Goal: Transaction & Acquisition: Purchase product/service

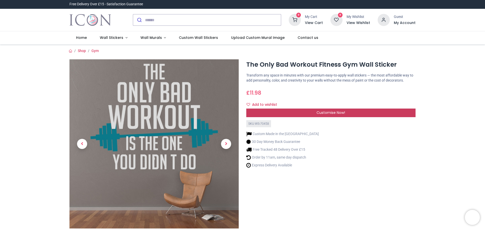
click at [322, 110] on div "Customise Now!" at bounding box center [330, 113] width 169 height 9
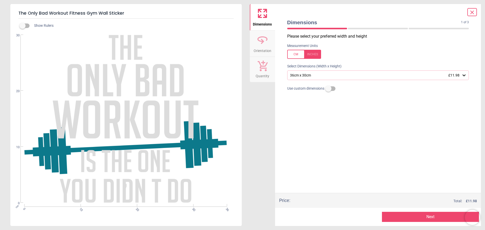
click at [462, 76] on icon at bounding box center [464, 75] width 5 height 5
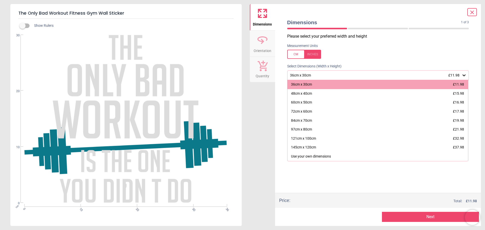
click at [316, 54] on div at bounding box center [304, 54] width 34 height 9
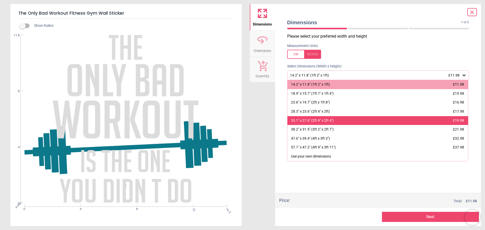
click at [323, 121] on div "33.1" x 27.6" (2ft 9" x 2ft 4")" at bounding box center [312, 120] width 43 height 5
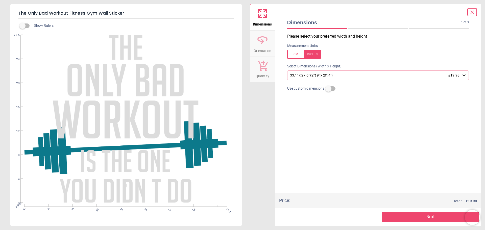
click at [461, 77] on div "33.1" x 27.6" (2ft 9" x 2ft 4") £19.98" at bounding box center [376, 75] width 172 height 4
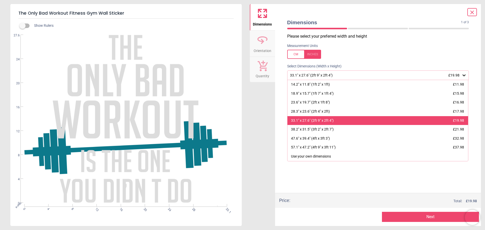
click at [364, 120] on div "33.1" x 27.6" (2ft 9" x 2ft 4") £19.98" at bounding box center [378, 120] width 181 height 9
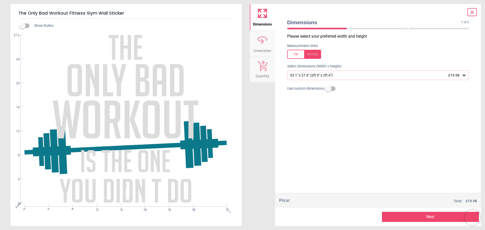
click at [265, 49] on span "Orientation" at bounding box center [263, 50] width 18 height 8
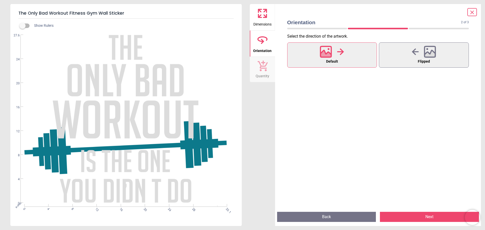
click at [344, 59] on button "Default" at bounding box center [332, 54] width 90 height 25
click at [424, 218] on button "Next" at bounding box center [429, 217] width 99 height 10
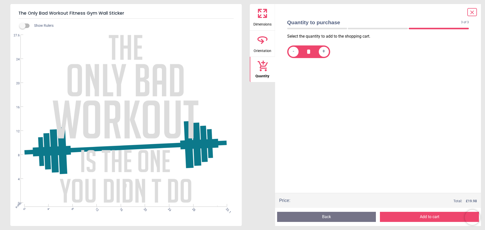
click at [424, 218] on button "Add to cart" at bounding box center [429, 217] width 99 height 10
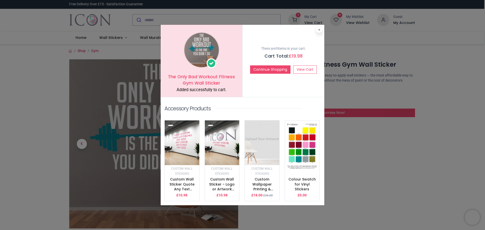
click at [226, 152] on img at bounding box center [222, 143] width 35 height 45
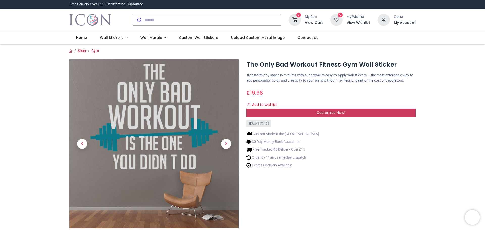
click at [330, 111] on span "Customise Now!" at bounding box center [331, 112] width 29 height 5
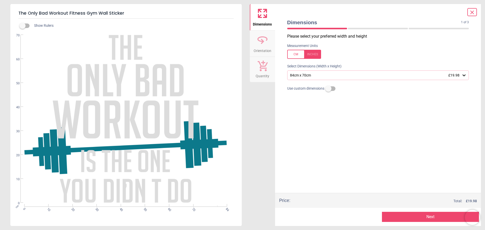
click at [412, 214] on button "Next" at bounding box center [430, 217] width 97 height 10
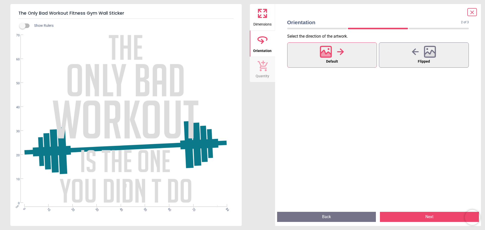
click at [348, 47] on button "Default" at bounding box center [332, 54] width 90 height 25
click at [428, 218] on button "Next" at bounding box center [429, 217] width 99 height 10
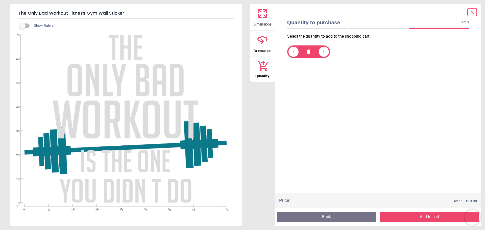
click at [258, 42] on icon at bounding box center [263, 40] width 12 height 12
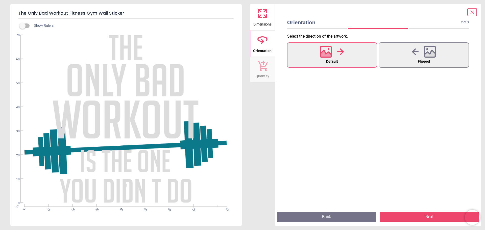
click at [259, 23] on span "Dimensions" at bounding box center [263, 23] width 18 height 8
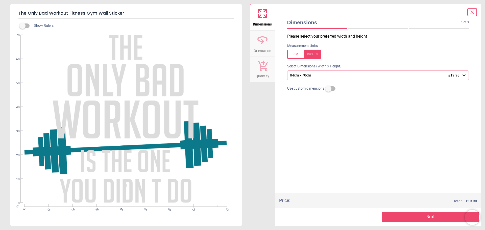
click at [263, 44] on icon at bounding box center [263, 40] width 12 height 12
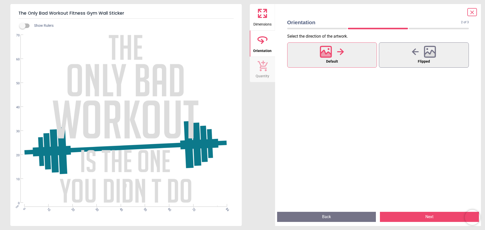
click at [265, 73] on span "Quantity" at bounding box center [263, 75] width 14 height 8
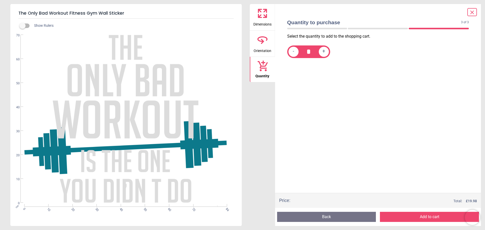
click at [415, 216] on button "Add to cart" at bounding box center [429, 217] width 99 height 10
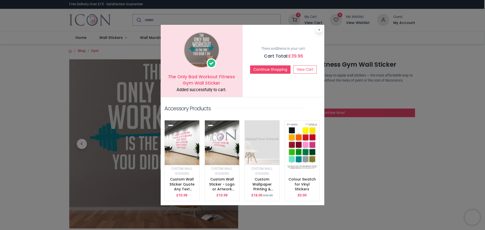
click at [307, 131] on img at bounding box center [302, 146] width 35 height 50
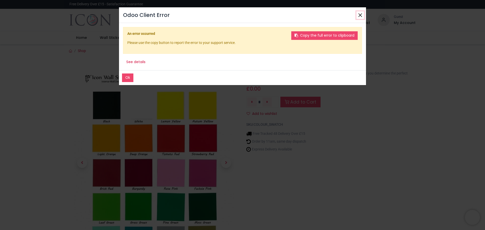
click at [361, 14] on button "Close" at bounding box center [361, 15] width 8 height 8
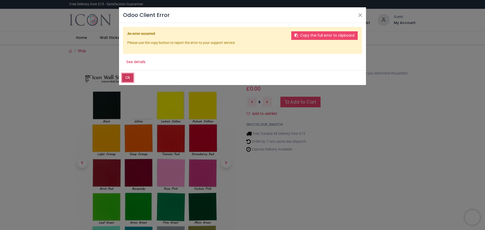
click at [127, 78] on button "Ok" at bounding box center [127, 78] width 11 height 9
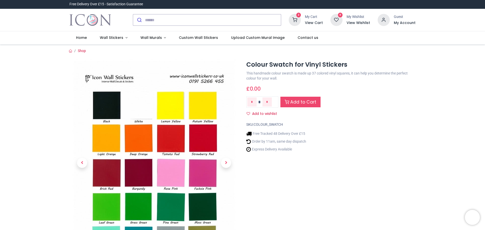
click at [295, 19] on icon at bounding box center [295, 20] width 12 height 12
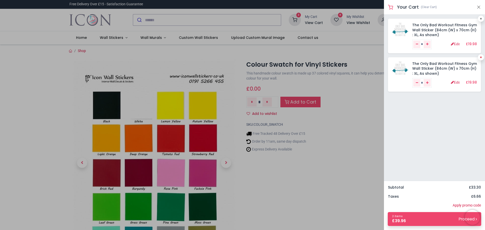
click at [481, 58] on icon at bounding box center [481, 57] width 2 height 3
type input "*"
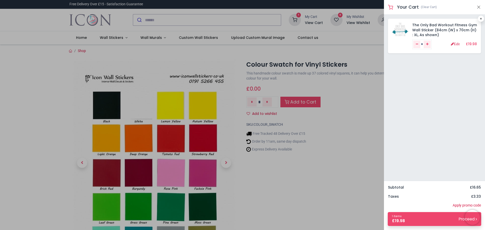
click at [225, 163] on div at bounding box center [242, 115] width 485 height 230
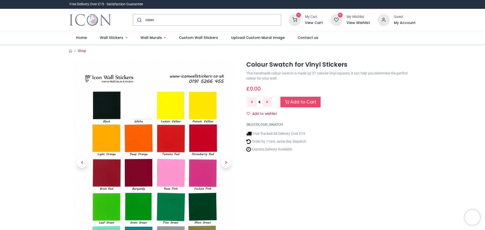
click at [311, 21] on h6 "View Cart" at bounding box center [314, 22] width 18 height 5
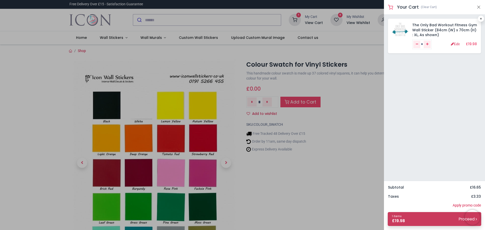
click at [445, 219] on link "1 items £ 19.98 Proceed" at bounding box center [435, 219] width 94 height 14
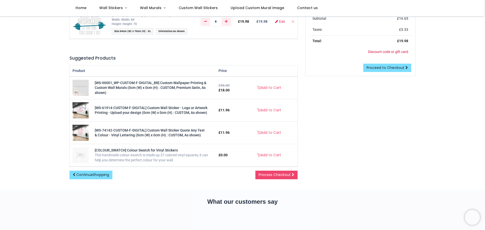
scroll to position [25, 0]
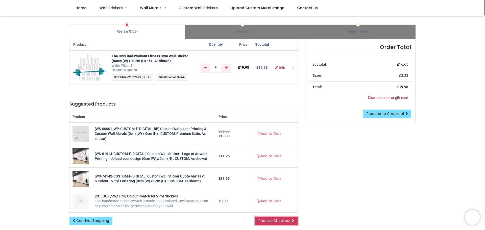
click at [283, 220] on span "Process Checkout" at bounding box center [275, 220] width 32 height 5
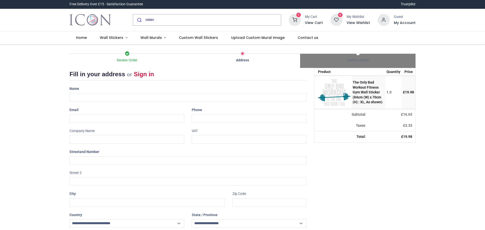
select select "***"
click at [92, 97] on input "text" at bounding box center [188, 97] width 237 height 9
type input "**********"
type input "********"
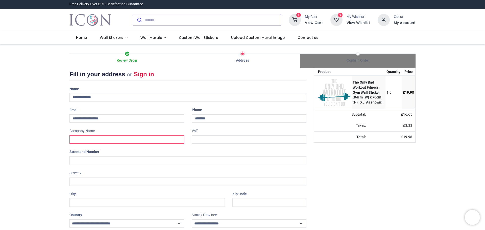
type input "**********"
type input "*********"
type input "********"
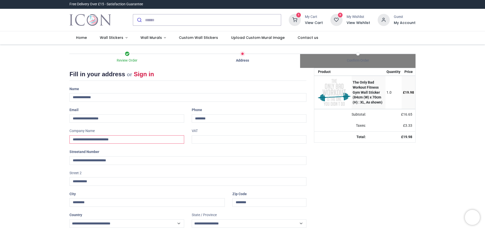
click at [125, 141] on input "**********" at bounding box center [127, 140] width 115 height 9
type input "**********"
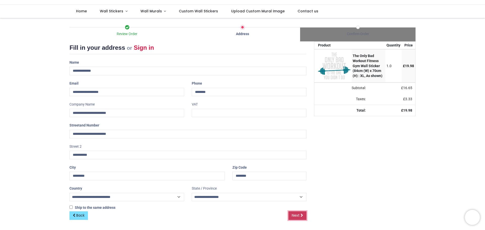
click at [296, 215] on span "Next" at bounding box center [296, 215] width 8 height 5
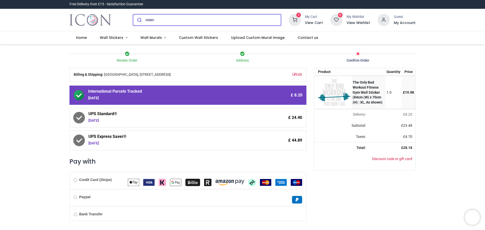
click at [153, 21] on input "search" at bounding box center [213, 19] width 136 height 11
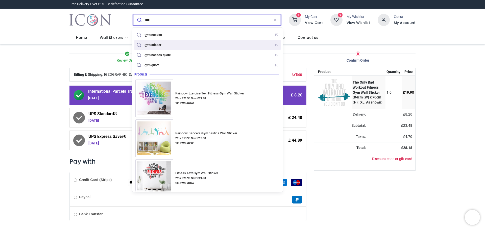
click at [158, 44] on mark "sticker" at bounding box center [156, 44] width 11 height 5
type input "**********"
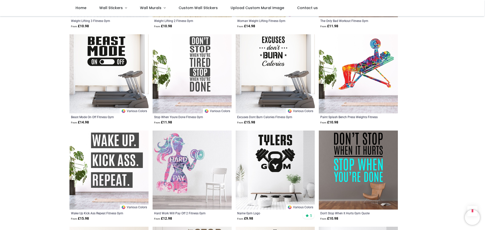
scroll to position [430, 0]
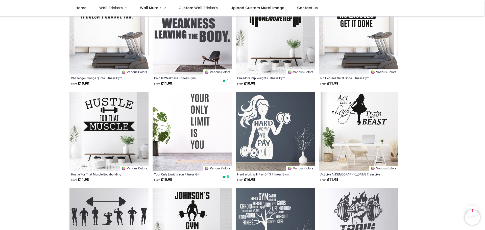
scroll to position [1112, 0]
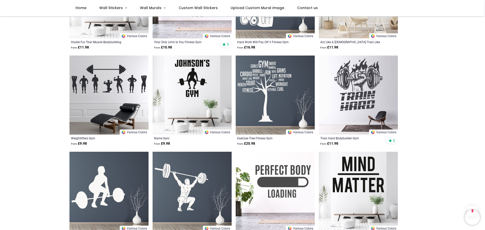
scroll to position [1239, 0]
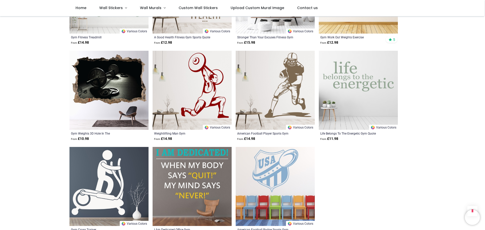
scroll to position [1618, 0]
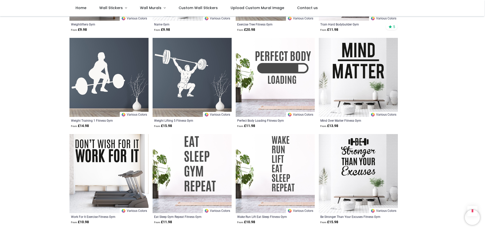
scroll to position [1289, 0]
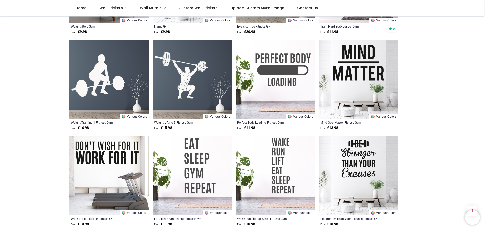
click at [111, 178] on img at bounding box center [109, 175] width 79 height 79
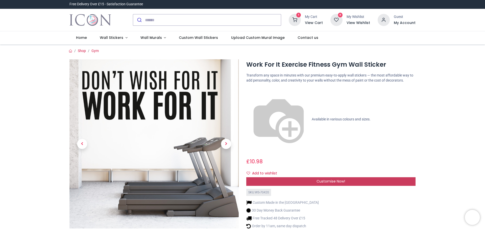
click at [327, 179] on span "Customise Now!" at bounding box center [331, 181] width 29 height 5
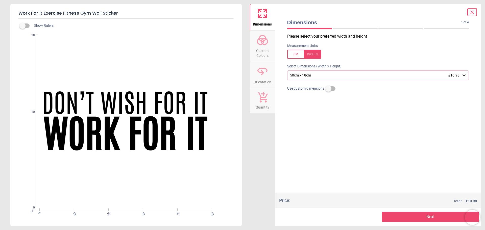
click at [464, 76] on icon at bounding box center [464, 76] width 3 height 2
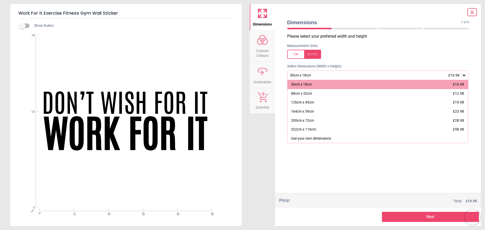
click at [311, 54] on div at bounding box center [304, 54] width 34 height 9
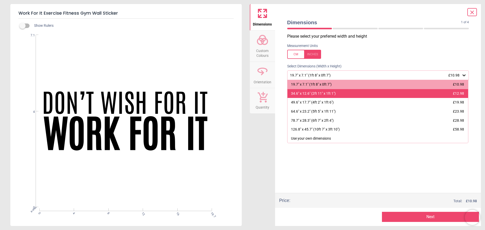
click at [323, 94] on div "34.6" x 12.6" (2ft 11" x 1ft 1")" at bounding box center [313, 93] width 45 height 5
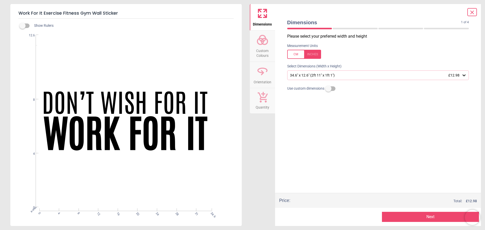
click at [429, 215] on button "Next" at bounding box center [430, 217] width 97 height 10
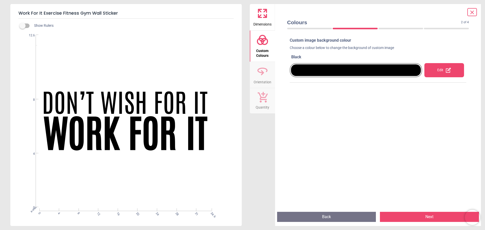
click at [434, 72] on div "Edit" at bounding box center [445, 70] width 40 height 14
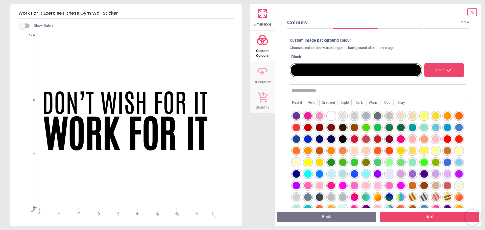
click at [300, 128] on div at bounding box center [297, 128] width 8 height 8
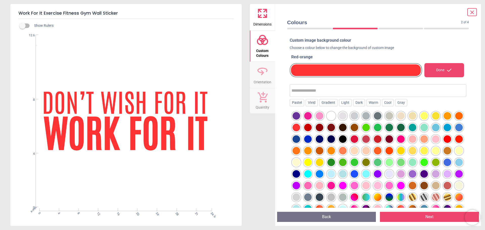
click at [370, 129] on div at bounding box center [367, 128] width 8 height 8
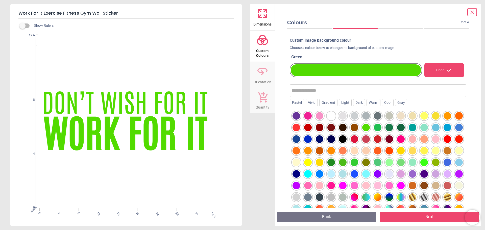
click at [456, 131] on div at bounding box center [460, 128] width 8 height 8
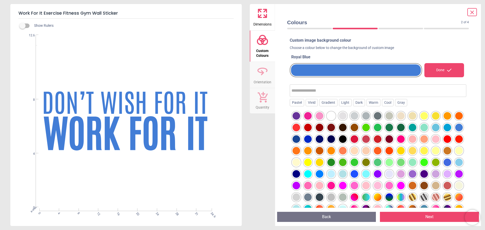
click at [425, 216] on button "Next" at bounding box center [429, 217] width 99 height 10
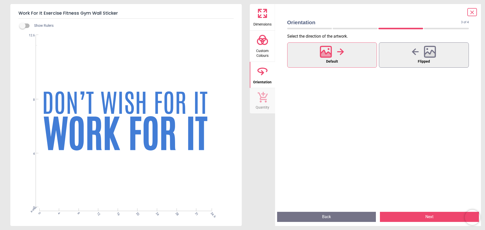
click at [336, 58] on div at bounding box center [332, 51] width 24 height 13
click at [417, 217] on button "Next" at bounding box center [429, 217] width 99 height 10
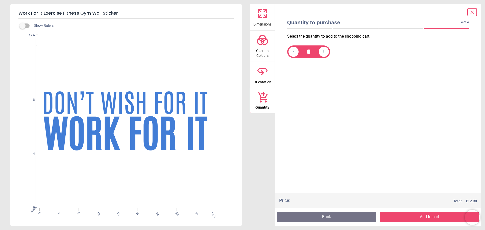
click at [421, 218] on button "Add to cart" at bounding box center [429, 217] width 99 height 10
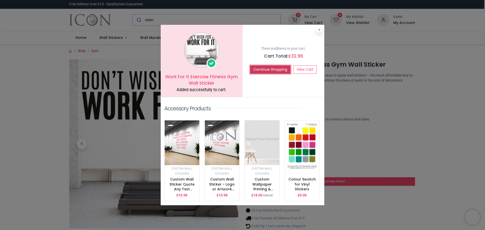
click at [278, 74] on button "Continue Shopping" at bounding box center [270, 69] width 40 height 9
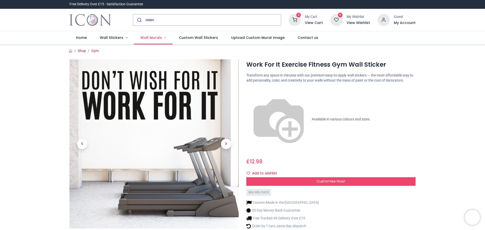
click at [159, 38] on span "Wall Murals" at bounding box center [151, 37] width 21 height 5
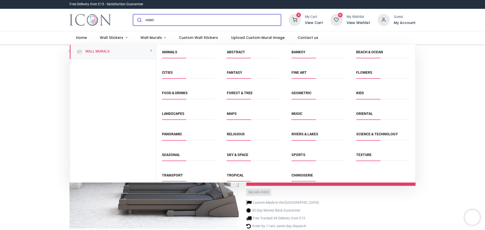
click at [165, 18] on input "search" at bounding box center [213, 19] width 136 height 11
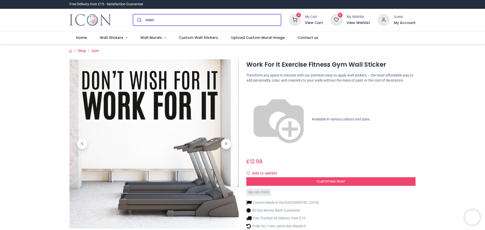
click at [152, 21] on input "search" at bounding box center [213, 19] width 136 height 11
type input "**********"
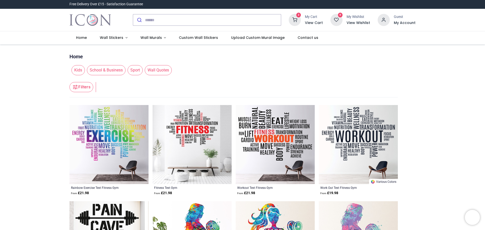
click at [119, 138] on img at bounding box center [109, 144] width 79 height 79
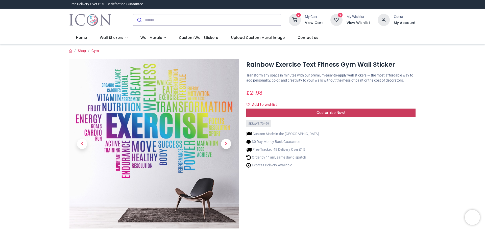
click at [331, 114] on span "Customise Now!" at bounding box center [331, 112] width 29 height 5
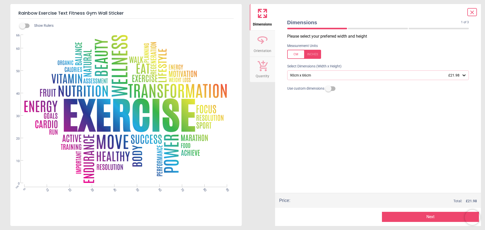
click at [312, 55] on div at bounding box center [304, 54] width 34 height 9
click at [463, 75] on icon at bounding box center [464, 76] width 3 height 2
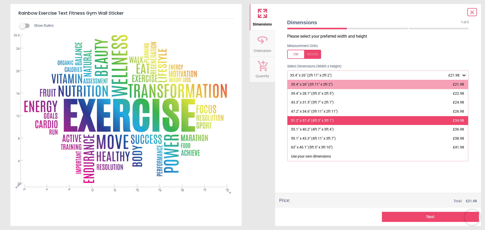
click at [335, 123] on div "51.2" x 37.4" (4ft 3" x 3ft 1") £34.98" at bounding box center [378, 120] width 181 height 9
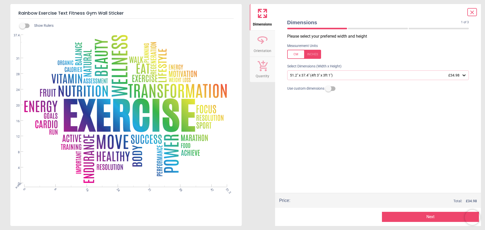
click at [430, 217] on button "Next" at bounding box center [430, 217] width 97 height 10
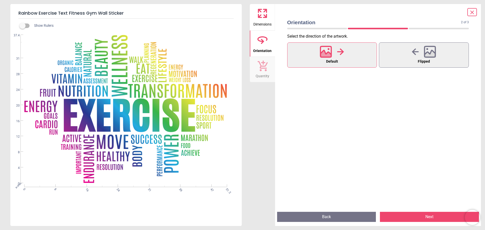
click at [347, 58] on button "Default" at bounding box center [332, 54] width 90 height 25
click at [435, 216] on button "Next" at bounding box center [429, 217] width 99 height 10
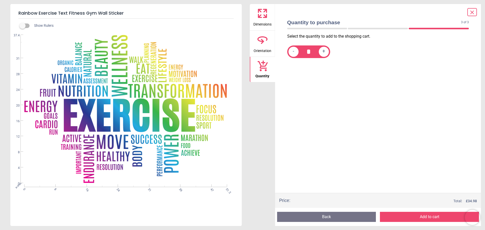
click at [435, 218] on button "Add to cart" at bounding box center [429, 217] width 99 height 10
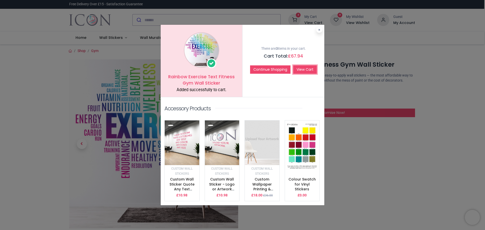
click at [299, 70] on link "View Cart" at bounding box center [306, 69] width 24 height 9
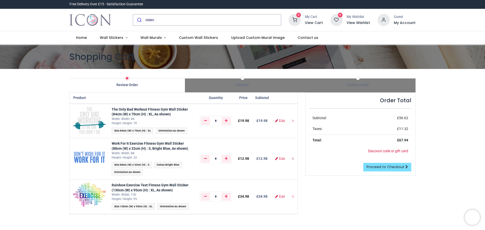
click at [292, 158] on icon "Remove from cart" at bounding box center [293, 159] width 4 height 4
type input "*"
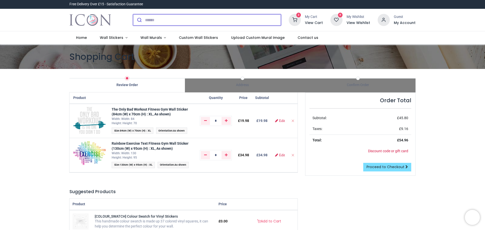
click at [154, 19] on input "search" at bounding box center [213, 19] width 136 height 11
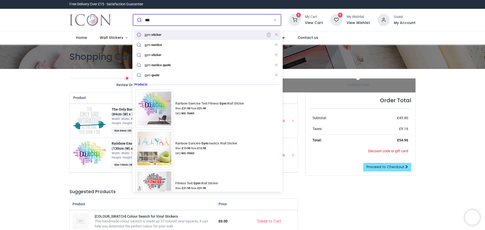
click at [160, 36] on mark "sticker" at bounding box center [156, 34] width 11 height 5
type input "**********"
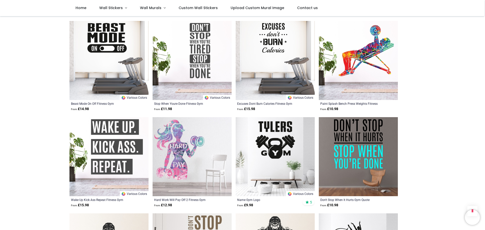
scroll to position [506, 0]
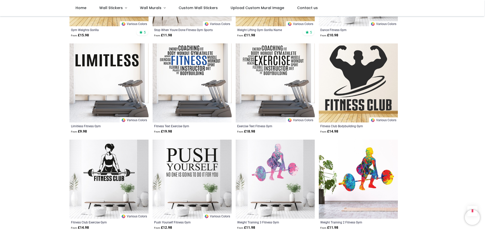
scroll to position [733, 0]
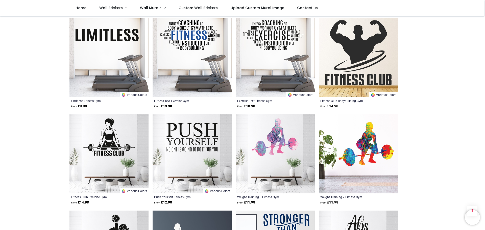
click at [112, 143] on img at bounding box center [109, 154] width 79 height 79
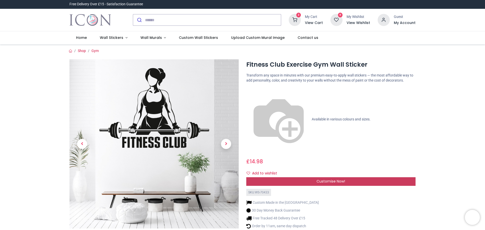
click at [333, 179] on span "Customise Now!" at bounding box center [331, 181] width 29 height 5
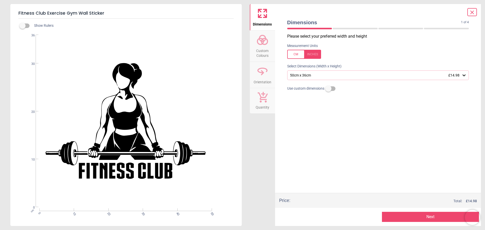
click at [311, 54] on div at bounding box center [304, 54] width 34 height 9
click at [465, 78] on icon at bounding box center [464, 75] width 5 height 5
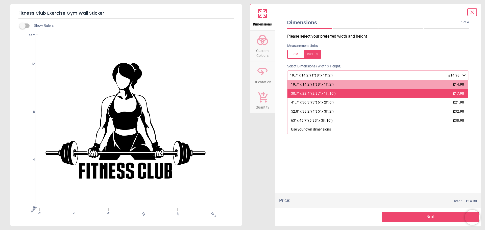
click at [327, 95] on div "30.7" x 22.4" (2ft 7" x 1ft 10")" at bounding box center [313, 93] width 45 height 5
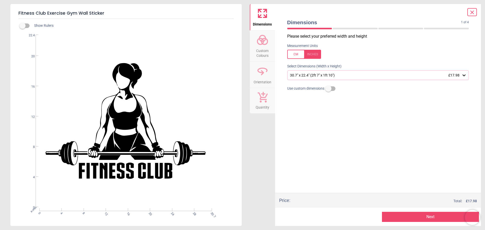
click at [436, 216] on button "Next" at bounding box center [430, 217] width 97 height 10
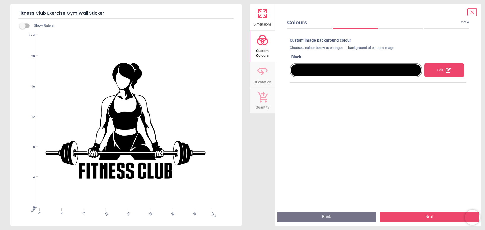
click at [441, 72] on div "Edit" at bounding box center [445, 70] width 40 height 14
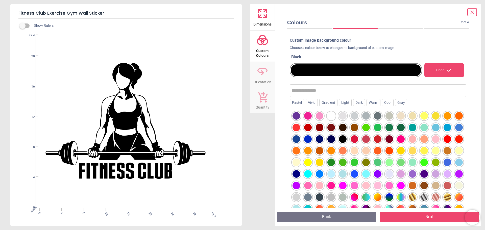
click at [324, 175] on div at bounding box center [320, 174] width 8 height 8
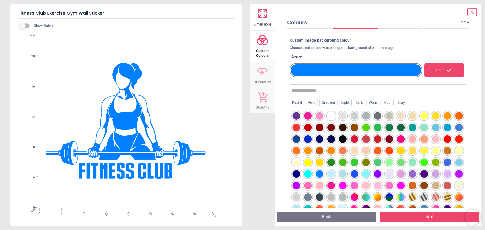
click at [300, 129] on div at bounding box center [297, 128] width 8 height 8
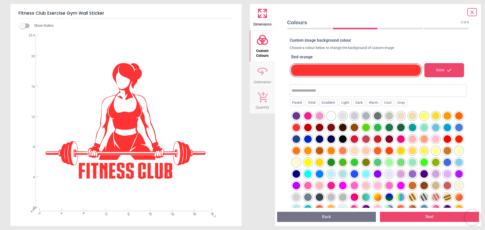
click at [296, 116] on div at bounding box center [297, 116] width 8 height 8
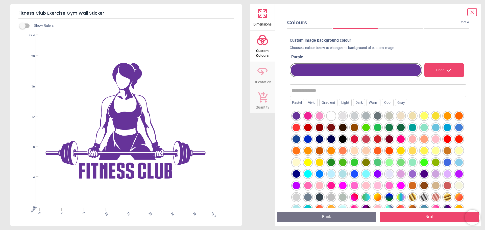
click at [432, 217] on button "Next" at bounding box center [429, 217] width 99 height 10
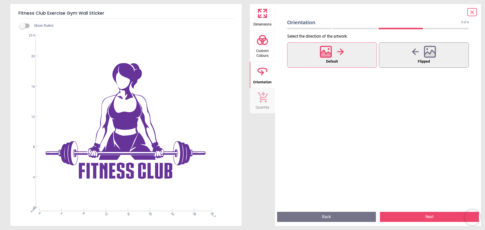
click at [347, 60] on button "Default" at bounding box center [332, 54] width 90 height 25
click at [431, 215] on button "Next" at bounding box center [429, 217] width 99 height 10
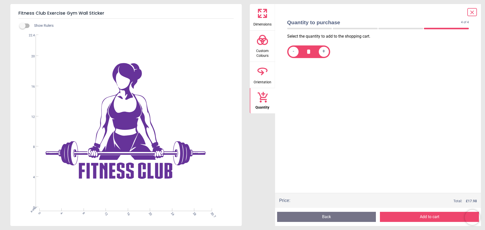
click at [431, 219] on button "Add to cart" at bounding box center [429, 217] width 99 height 10
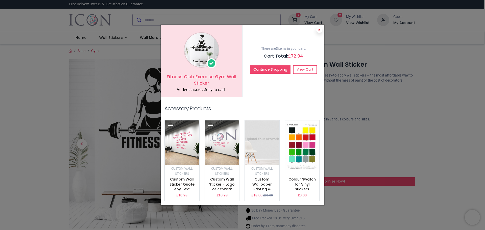
click at [321, 33] on button at bounding box center [320, 30] width 6 height 6
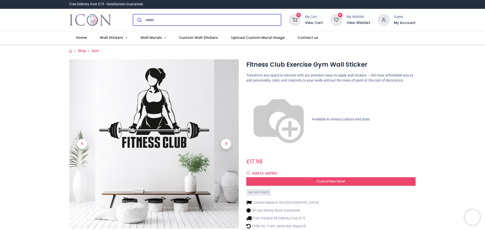
click at [194, 21] on input "search" at bounding box center [213, 19] width 136 height 11
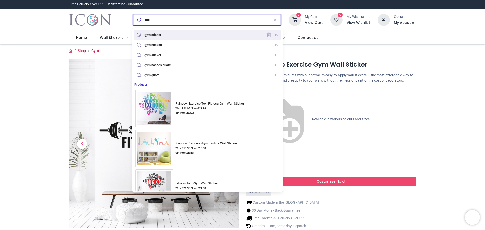
click at [165, 35] on div "gym sticker" at bounding box center [208, 35] width 144 height 8
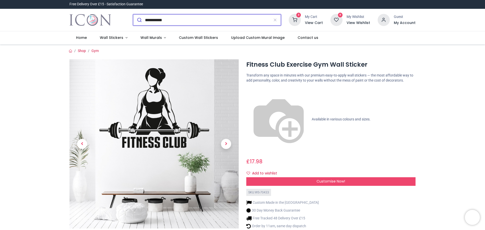
type input "**********"
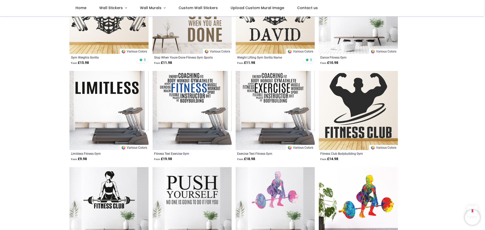
scroll to position [683, 0]
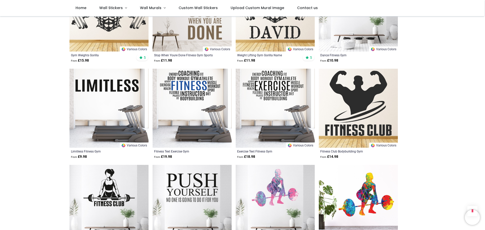
click at [439, 206] on div "**********" at bounding box center [242, 48] width 485 height 1428
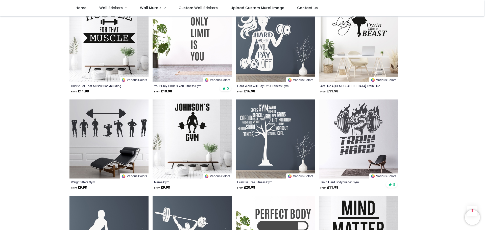
scroll to position [1138, 0]
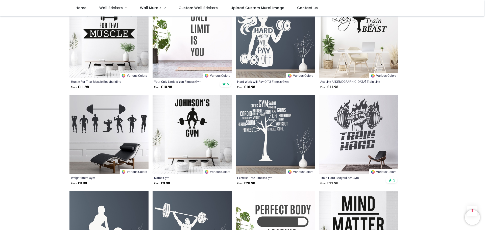
click at [187, 128] on img at bounding box center [192, 134] width 79 height 79
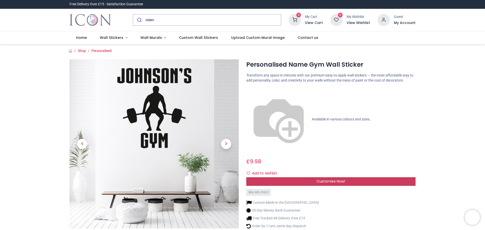
click at [325, 179] on span "Customise Now!" at bounding box center [331, 181] width 29 height 5
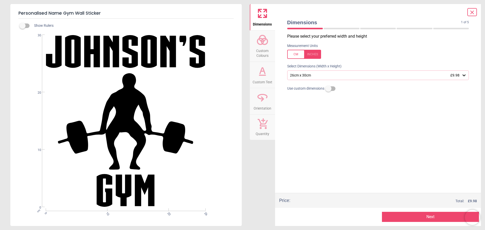
click at [315, 55] on div at bounding box center [304, 54] width 34 height 9
click at [463, 78] on icon at bounding box center [464, 75] width 5 height 5
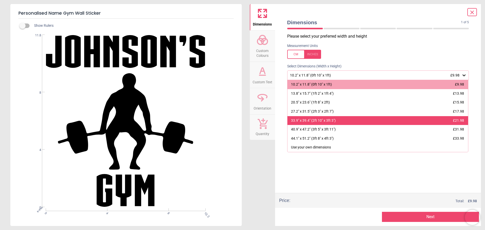
click at [324, 120] on div "33.9" x 39.4" (2ft 10" x 3ft 3")" at bounding box center [313, 120] width 45 height 5
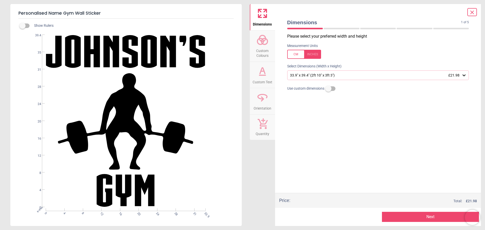
click at [264, 52] on span "Custom Colours" at bounding box center [263, 52] width 24 height 12
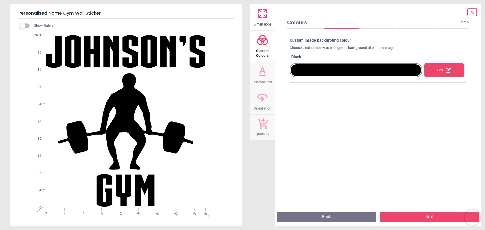
click at [442, 70] on div "Edit" at bounding box center [445, 70] width 40 height 14
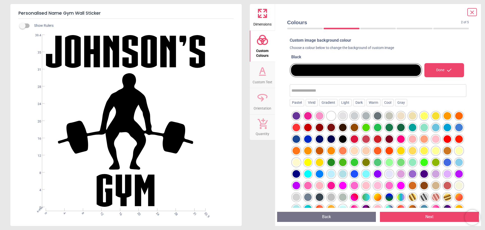
click at [296, 117] on div at bounding box center [297, 116] width 8 height 8
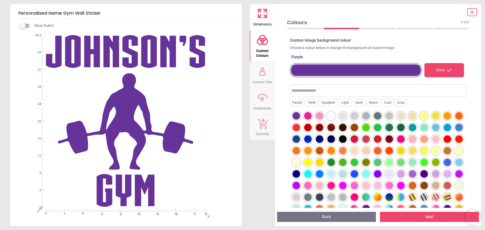
click at [324, 139] on div at bounding box center [320, 140] width 8 height 8
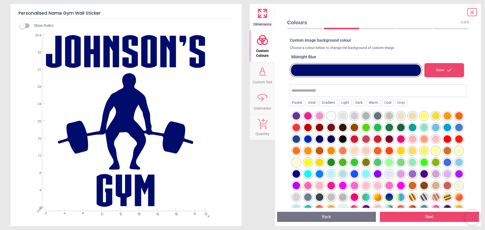
click at [411, 216] on button "Next" at bounding box center [429, 217] width 99 height 10
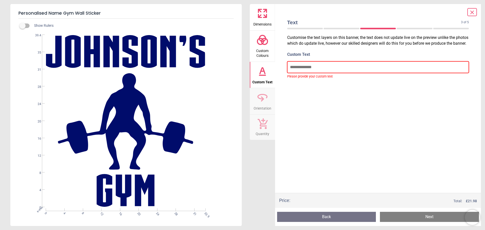
click at [302, 73] on input "text" at bounding box center [378, 67] width 182 height 12
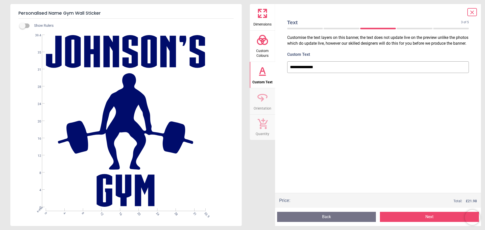
click at [311, 73] on input "**********" at bounding box center [378, 67] width 182 height 12
click at [335, 71] on input "**********" at bounding box center [378, 67] width 182 height 12
click at [291, 73] on input "**********" at bounding box center [378, 67] width 182 height 12
type input "**********"
click at [307, 167] on div "**********" at bounding box center [378, 114] width 190 height 160
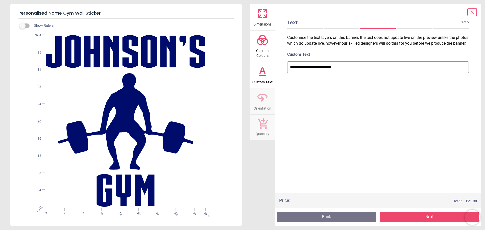
click at [396, 213] on button "Next" at bounding box center [429, 217] width 99 height 10
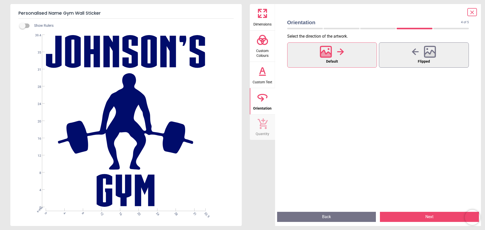
click at [326, 56] on icon at bounding box center [326, 54] width 11 height 9
click at [407, 221] on button "Next" at bounding box center [429, 217] width 99 height 10
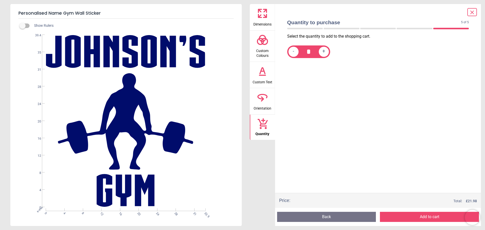
click at [395, 216] on button "Add to cart" at bounding box center [429, 217] width 99 height 10
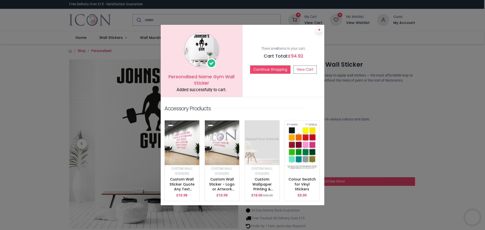
click at [318, 32] on button at bounding box center [320, 30] width 6 height 6
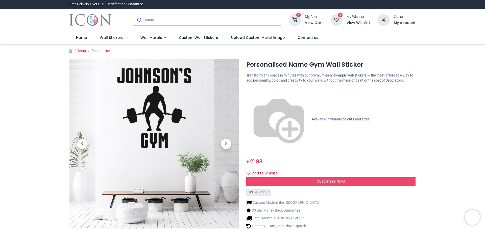
click at [296, 22] on icon at bounding box center [295, 20] width 12 height 12
click at [297, 20] on icon at bounding box center [295, 20] width 12 height 12
click at [303, 17] on div "4 My Cart View Cart" at bounding box center [306, 20] width 34 height 12
click at [312, 21] on h6 "View Cart" at bounding box center [314, 22] width 18 height 5
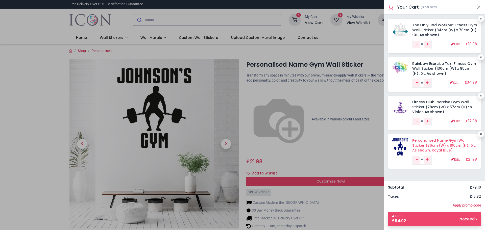
click at [426, 141] on link "Personalised Name Gym Wall Sticker (86cm (W) x 100cm (H) : XL, As shown, Royal …" at bounding box center [444, 145] width 63 height 15
click at [444, 145] on link "Personalised Name Gym Wall Sticker (86cm (W) x 100cm (H) : XL, As shown, Royal …" at bounding box center [444, 145] width 63 height 15
click at [457, 146] on link "Personalised Name Gym Wall Sticker (86cm (W) x 100cm (H) : XL, As shown, Royal …" at bounding box center [444, 145] width 63 height 15
click at [455, 159] on link "Edit" at bounding box center [455, 160] width 9 height 4
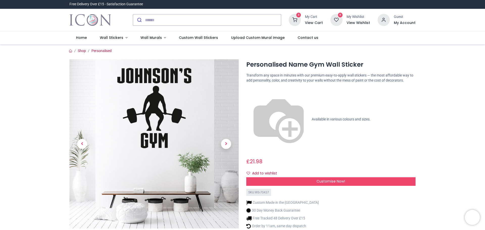
click at [298, 19] on icon at bounding box center [295, 20] width 12 height 12
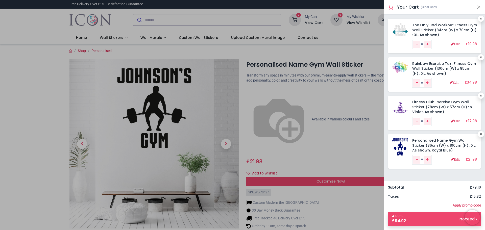
click at [338, 167] on div at bounding box center [242, 115] width 485 height 230
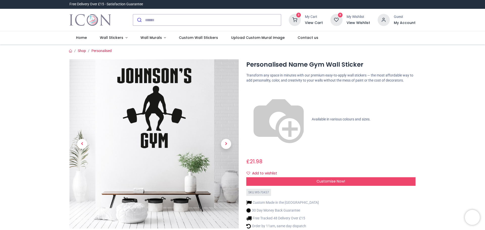
click at [300, 19] on icon at bounding box center [295, 20] width 12 height 12
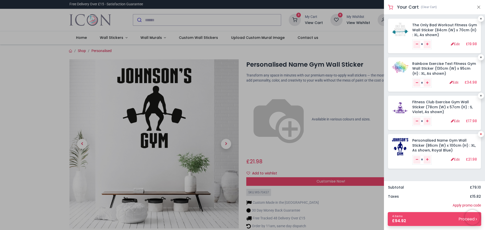
click at [482, 136] on link at bounding box center [481, 134] width 6 height 6
type input "*"
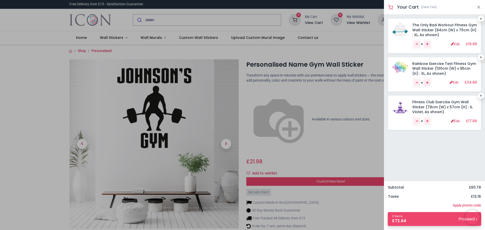
click at [331, 207] on div at bounding box center [242, 115] width 485 height 230
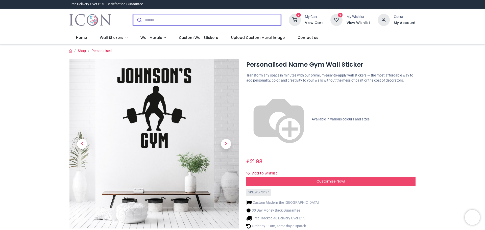
click at [161, 17] on input "search" at bounding box center [213, 19] width 136 height 11
click at [159, 37] on span "Wall Murals" at bounding box center [151, 37] width 21 height 5
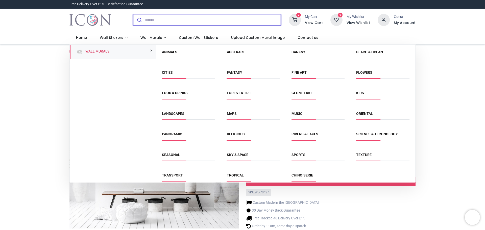
click at [161, 23] on input "search" at bounding box center [213, 19] width 136 height 11
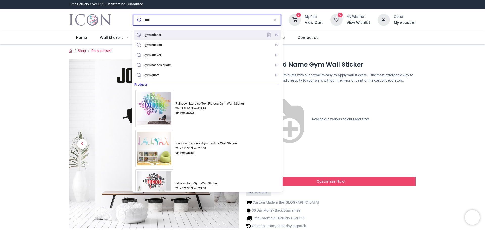
click at [162, 34] on mark "sticker" at bounding box center [156, 34] width 11 height 5
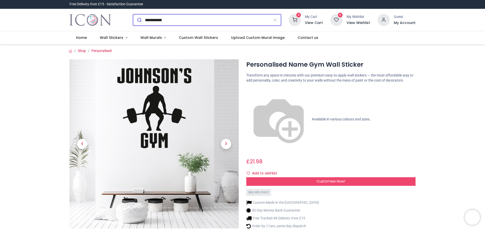
type input "**********"
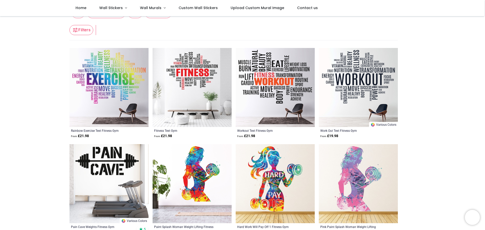
scroll to position [76, 0]
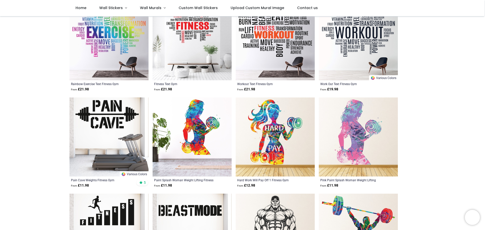
click at [105, 121] on img at bounding box center [109, 137] width 79 height 79
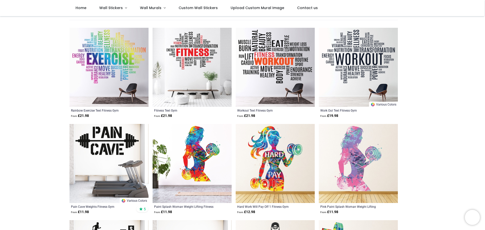
scroll to position [101, 0]
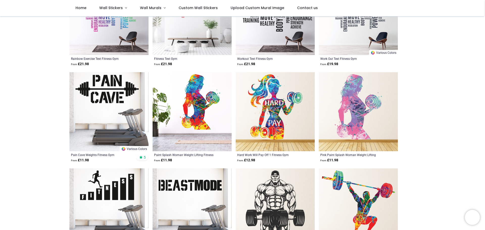
click at [98, 185] on img at bounding box center [109, 208] width 79 height 79
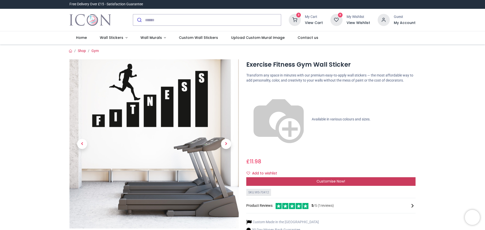
click at [333, 179] on span "Customise Now!" at bounding box center [331, 181] width 29 height 5
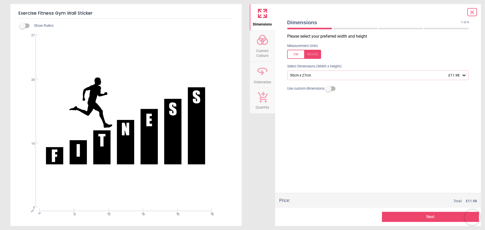
click at [316, 54] on div at bounding box center [304, 54] width 34 height 9
click at [312, 55] on div at bounding box center [304, 54] width 34 height 9
click at [464, 76] on icon at bounding box center [464, 75] width 5 height 5
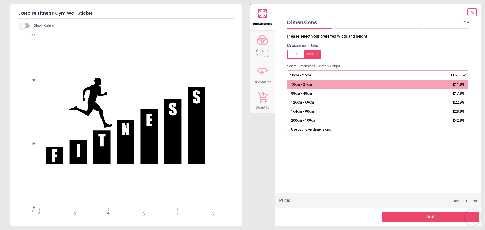
click at [313, 56] on div at bounding box center [304, 54] width 34 height 9
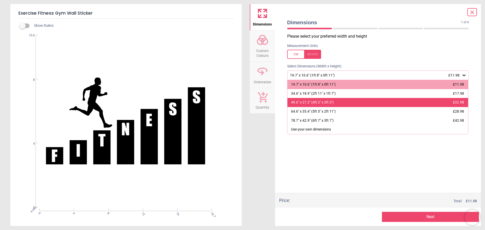
click at [326, 106] on div "49.6" x 27.2" (4ft 2" x 2ft 3") £22.98" at bounding box center [378, 102] width 181 height 9
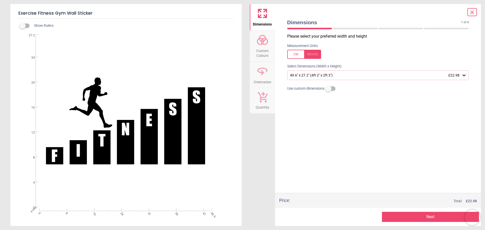
click at [436, 215] on button "Next" at bounding box center [430, 217] width 97 height 10
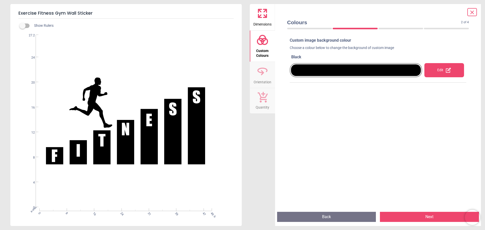
click at [421, 217] on button "Next" at bounding box center [429, 217] width 99 height 10
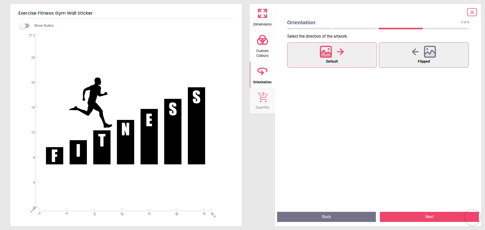
click at [353, 51] on button "Default" at bounding box center [332, 54] width 90 height 25
click at [438, 217] on button "Next" at bounding box center [429, 217] width 99 height 10
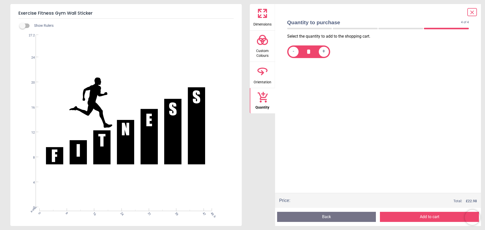
click at [438, 216] on button "Add to cart" at bounding box center [429, 217] width 99 height 10
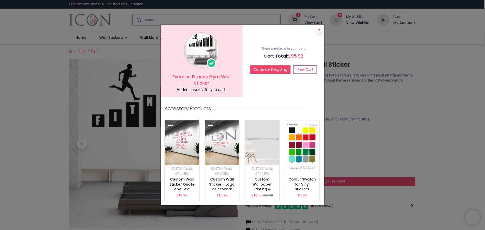
click at [319, 31] on icon at bounding box center [320, 30] width 2 height 3
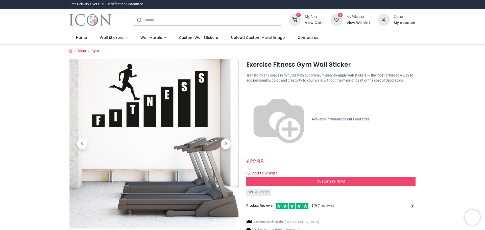
click at [311, 18] on div "My Cart" at bounding box center [314, 16] width 18 height 5
click at [307, 23] on h6 "View Cart" at bounding box center [314, 22] width 18 height 5
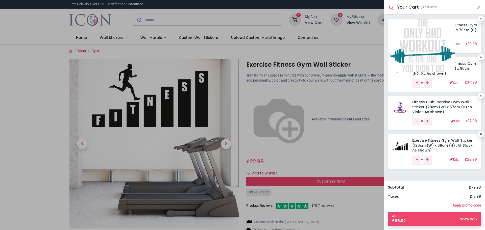
click at [408, 32] on img at bounding box center [423, 46] width 65 height 54
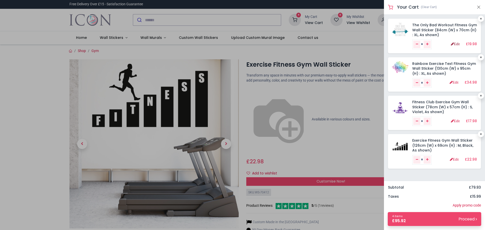
click at [456, 43] on link "Edit" at bounding box center [455, 44] width 9 height 4
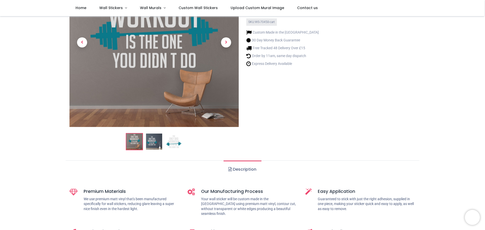
scroll to position [76, 0]
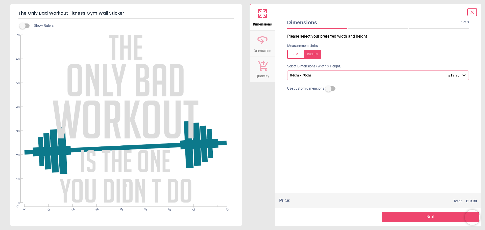
click at [314, 54] on div at bounding box center [304, 54] width 34 height 9
click at [472, 14] on icon at bounding box center [472, 12] width 6 height 6
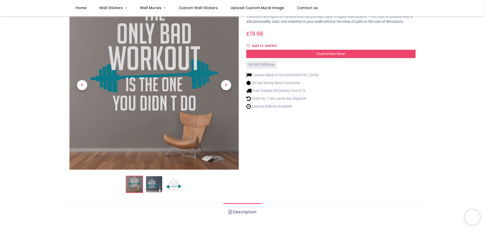
scroll to position [0, 0]
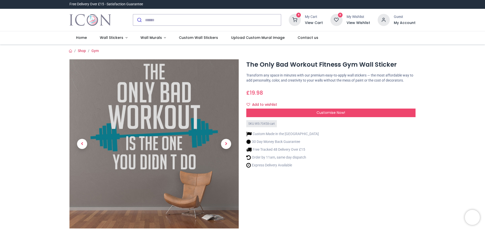
click at [309, 20] on h6 "View Cart" at bounding box center [314, 22] width 18 height 5
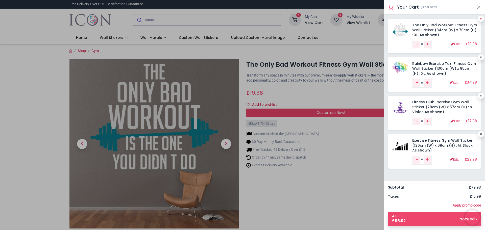
click at [481, 16] on link at bounding box center [481, 19] width 6 height 6
type input "*"
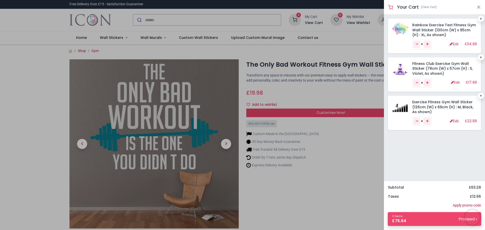
click at [276, 178] on div at bounding box center [242, 115] width 485 height 230
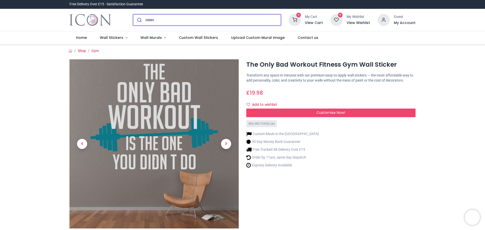
click at [162, 21] on input "search" at bounding box center [213, 19] width 136 height 11
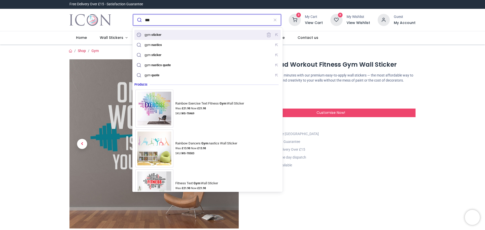
click at [166, 36] on div "gym sticker" at bounding box center [208, 35] width 144 height 8
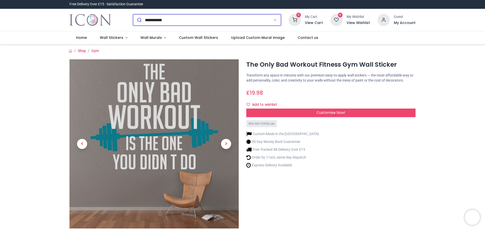
type input "**********"
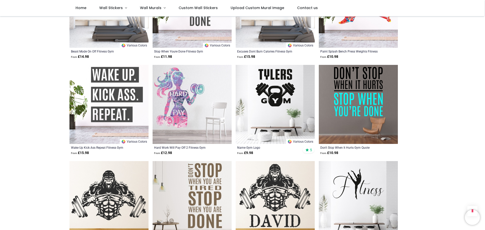
scroll to position [506, 0]
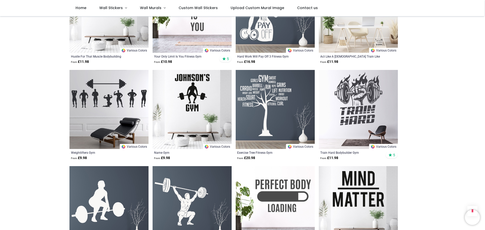
scroll to position [1264, 0]
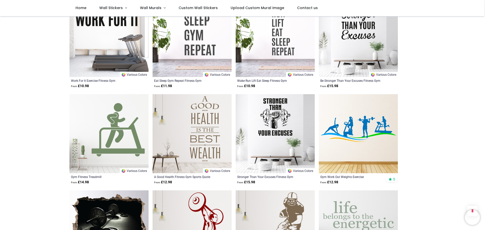
scroll to position [1466, 0]
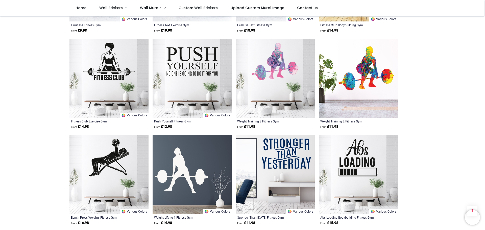
scroll to position [708, 0]
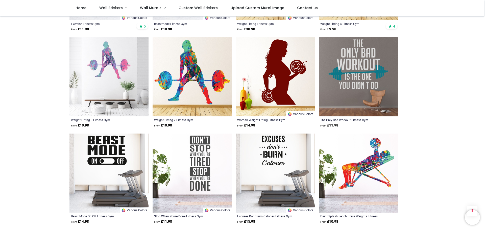
scroll to position [278, 0]
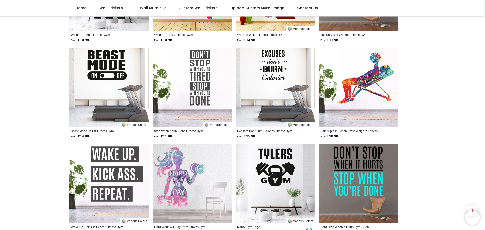
scroll to position [455, 0]
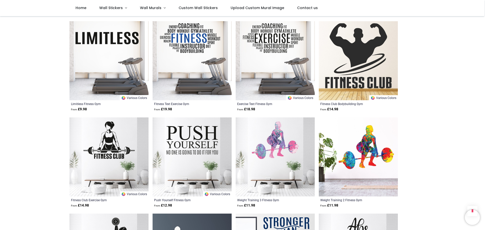
scroll to position [784, 0]
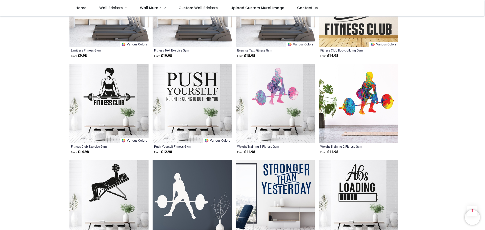
click at [109, 194] on img at bounding box center [109, 199] width 79 height 79
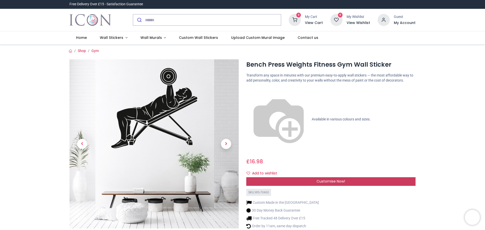
click at [340, 179] on span "Customise Now!" at bounding box center [331, 181] width 29 height 5
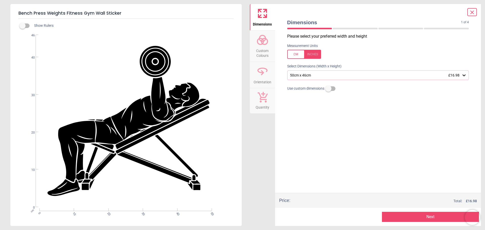
click at [315, 54] on div at bounding box center [304, 54] width 34 height 9
click at [466, 78] on icon at bounding box center [464, 75] width 5 height 5
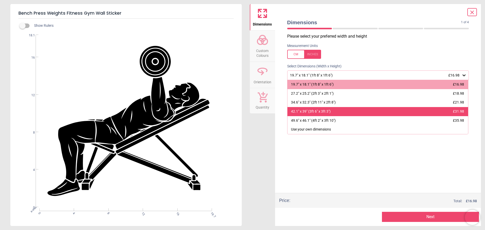
click at [329, 113] on div "42.1" x 39" (3ft 6" x 3ft 3")" at bounding box center [311, 111] width 40 height 5
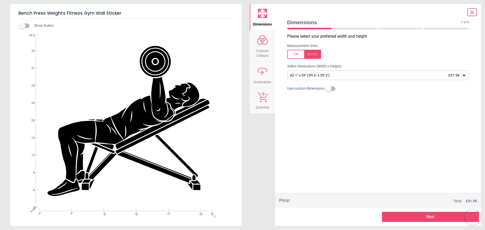
click at [261, 52] on span "Custom Colours" at bounding box center [263, 52] width 24 height 12
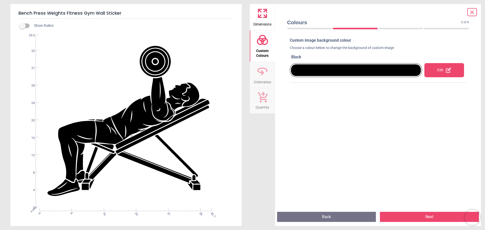
click at [441, 219] on button "Next" at bounding box center [429, 217] width 99 height 10
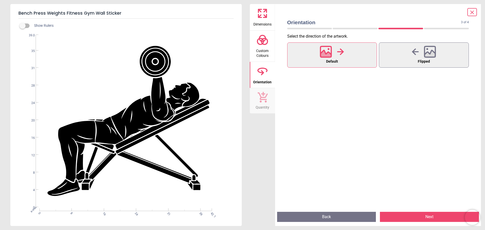
click at [327, 65] on span "Default" at bounding box center [332, 61] width 12 height 7
click at [427, 219] on button "Next" at bounding box center [429, 217] width 99 height 10
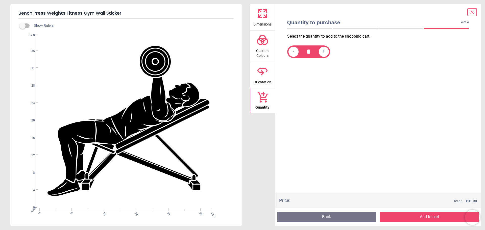
click at [428, 218] on button "Add to cart" at bounding box center [429, 217] width 99 height 10
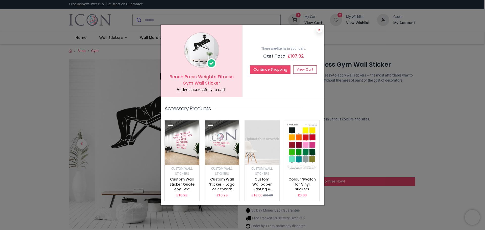
click at [320, 33] on button at bounding box center [320, 30] width 6 height 6
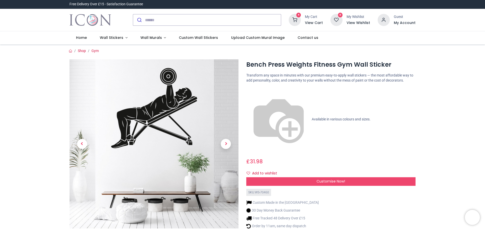
click at [313, 20] on h6 "View Cart" at bounding box center [314, 22] width 18 height 5
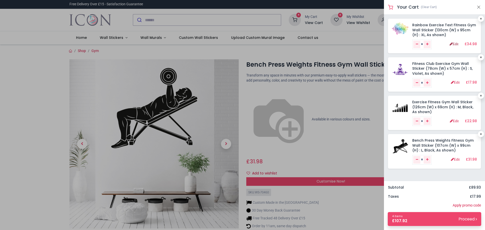
click at [454, 45] on link "Edit" at bounding box center [454, 44] width 9 height 4
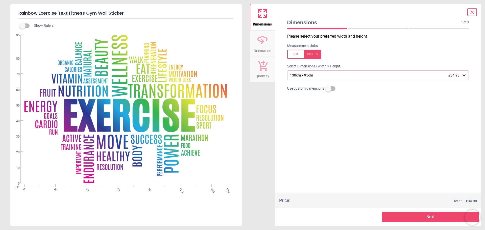
click at [462, 76] on icon at bounding box center [464, 75] width 5 height 5
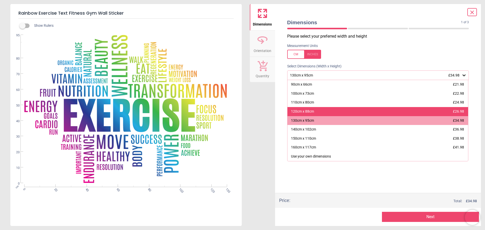
click at [326, 111] on div "120cm x 88cm £26.98" at bounding box center [378, 111] width 181 height 9
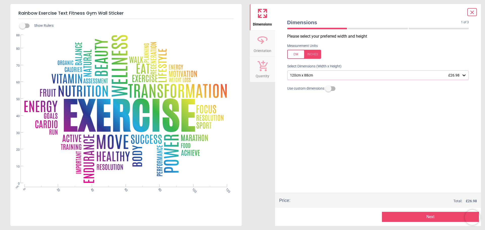
click at [464, 77] on icon at bounding box center [464, 75] width 5 height 5
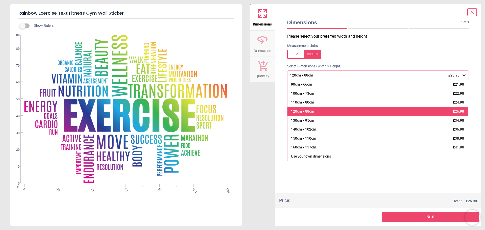
click at [312, 111] on div "120cm x 88cm" at bounding box center [302, 111] width 23 height 5
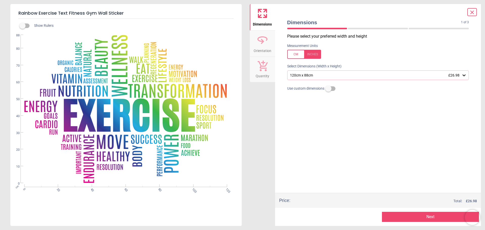
click at [465, 77] on icon at bounding box center [464, 75] width 5 height 5
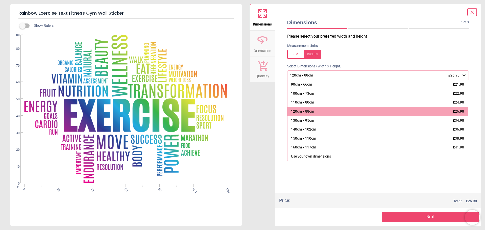
click at [315, 55] on div at bounding box center [304, 54] width 34 height 9
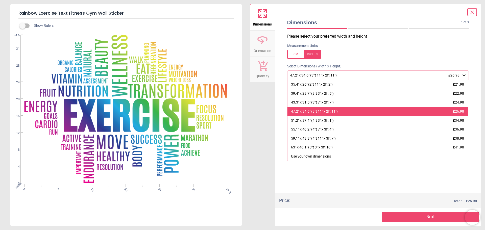
click at [332, 110] on div "47.2" x 34.6" (3ft 11" x 2ft 11")" at bounding box center [314, 111] width 47 height 5
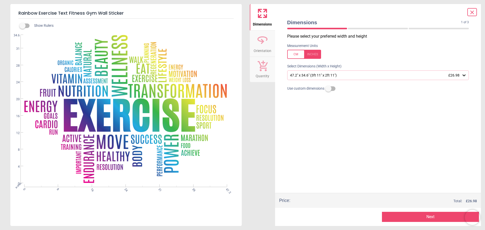
click at [465, 77] on icon at bounding box center [464, 75] width 5 height 5
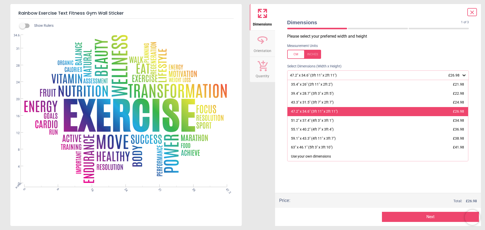
click at [334, 113] on div "47.2" x 34.6" (3ft 11" x 2ft 11")" at bounding box center [314, 111] width 47 height 5
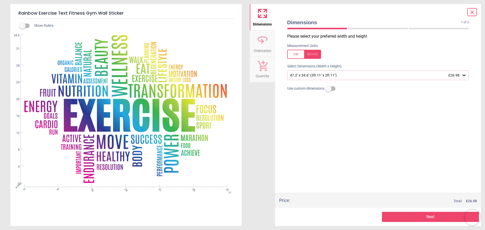
click at [429, 218] on button "Next" at bounding box center [430, 217] width 97 height 10
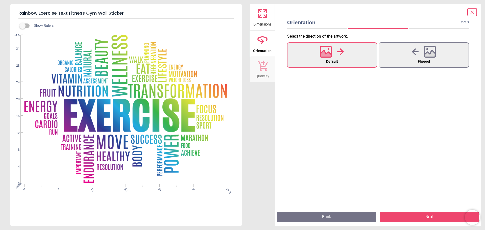
click at [343, 61] on button "Default" at bounding box center [332, 54] width 90 height 25
click at [441, 216] on button "Next" at bounding box center [429, 217] width 99 height 10
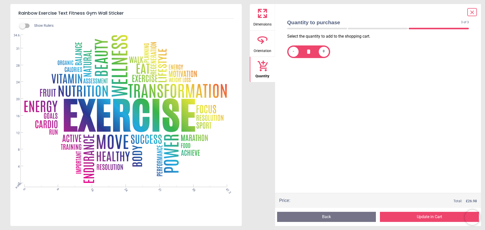
click at [441, 218] on button "Update in Cart" at bounding box center [429, 217] width 99 height 10
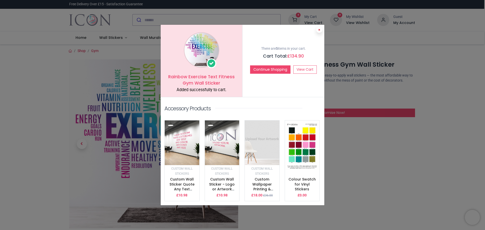
click at [319, 31] on icon at bounding box center [320, 30] width 2 height 3
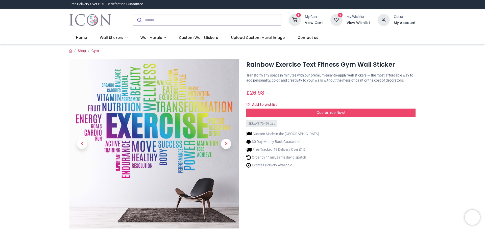
click at [310, 22] on h6 "View Cart" at bounding box center [314, 22] width 18 height 5
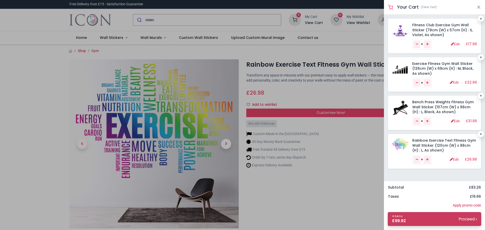
click at [457, 220] on link "4 items £ 99.92 Proceed" at bounding box center [435, 219] width 94 height 14
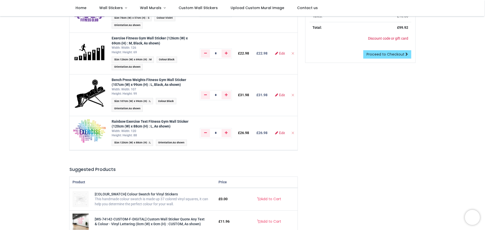
scroll to position [76, 0]
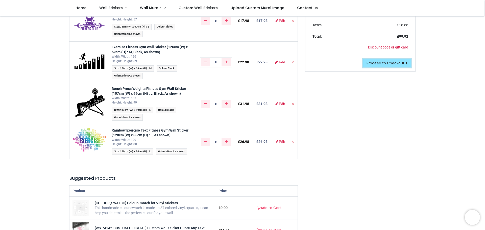
click at [392, 63] on span "Proceed to Checkout" at bounding box center [386, 63] width 38 height 5
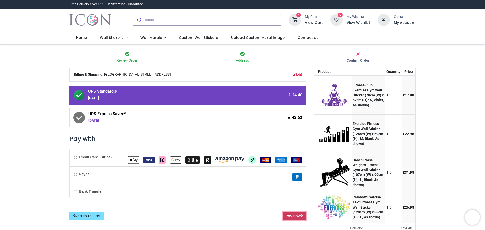
click at [290, 218] on button "Pay Now" at bounding box center [295, 216] width 24 height 9
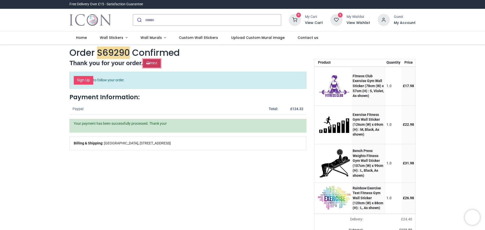
click at [150, 63] on icon "Print" at bounding box center [147, 63] width 3 height 4
click at [159, 63] on link "Print" at bounding box center [152, 63] width 18 height 9
click at [160, 128] on div "Your payment has been successfully processed. Thank you!" at bounding box center [188, 125] width 237 height 13
